Goal: Task Accomplishment & Management: Manage account settings

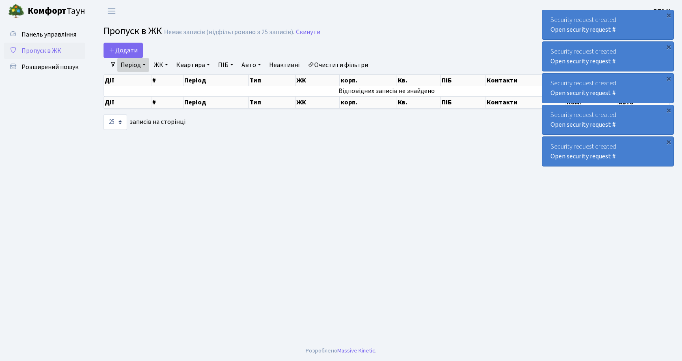
select select "25"
click at [598, 30] on link "Open security request #" at bounding box center [582, 29] width 65 height 9
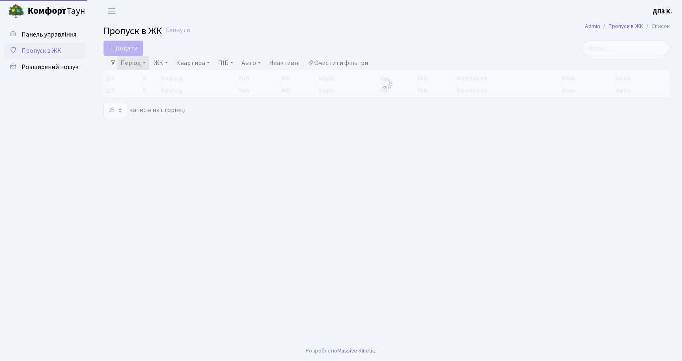
select select "25"
